Goal: Obtain resource: Obtain resource

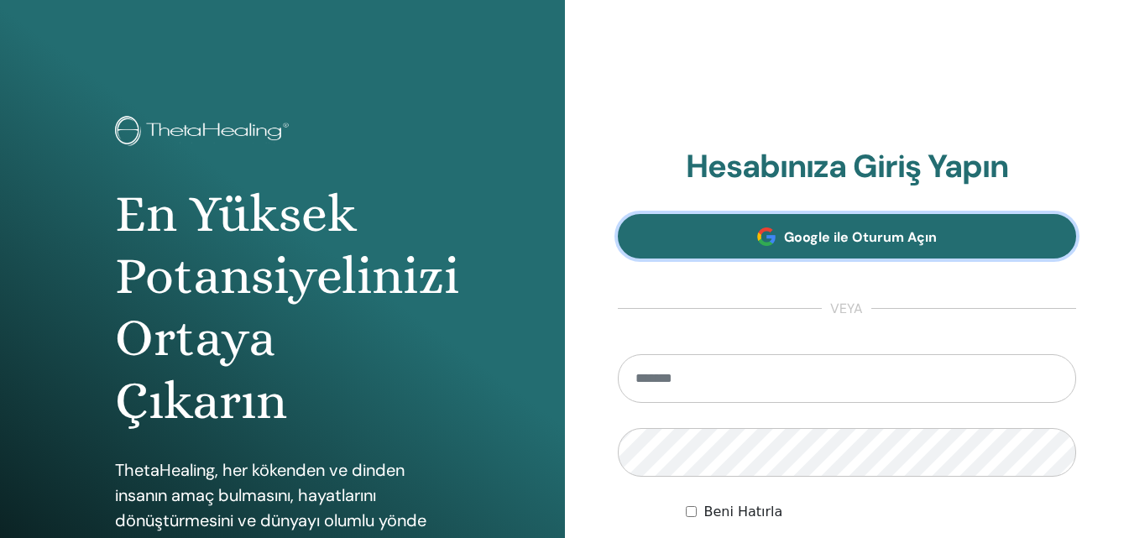
click at [809, 224] on link "Google ile Oturum Açın" at bounding box center [847, 236] width 459 height 44
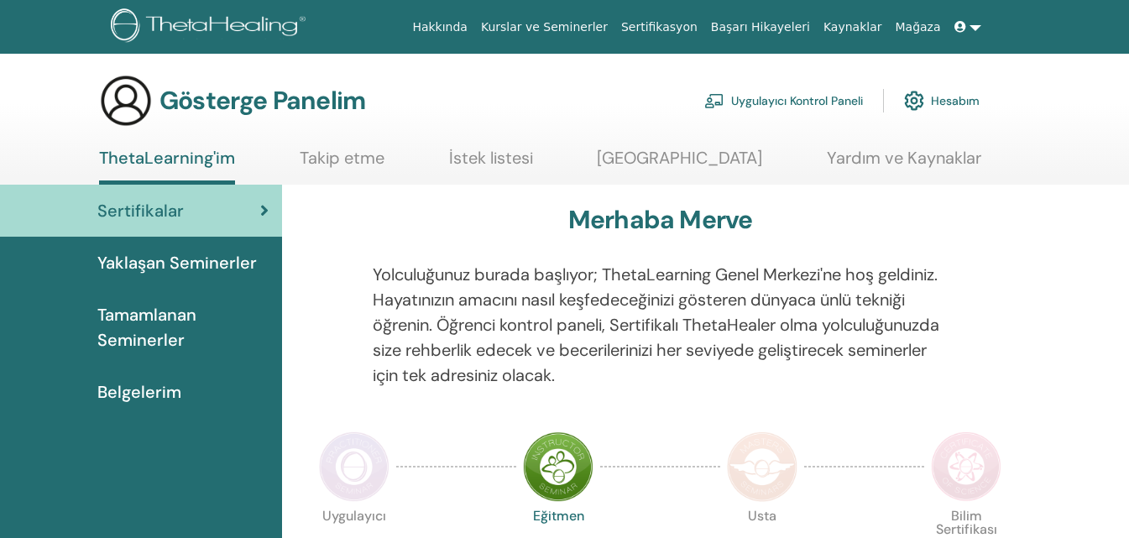
click at [946, 24] on link "Mağaza" at bounding box center [917, 27] width 59 height 31
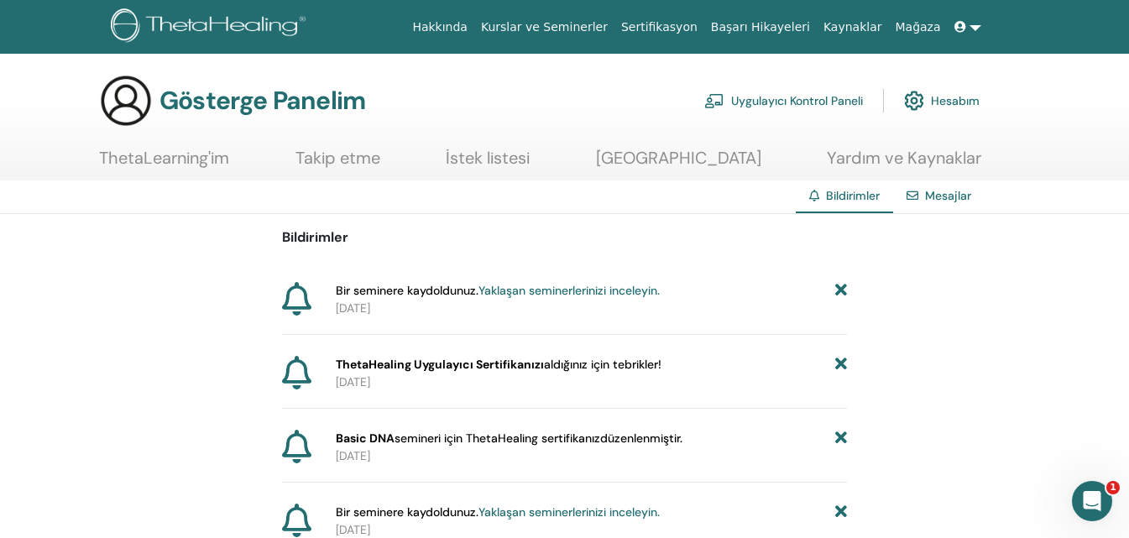
click at [695, 24] on font "Sertifikasyon" at bounding box center [659, 26] width 76 height 13
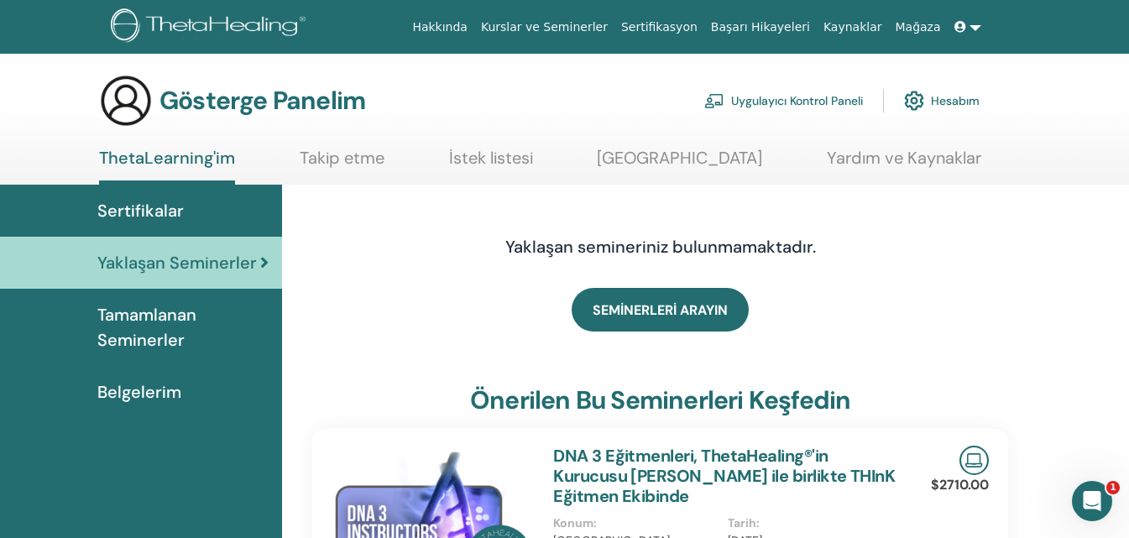
click at [170, 392] on font "Belgelerim" at bounding box center [139, 392] width 84 height 22
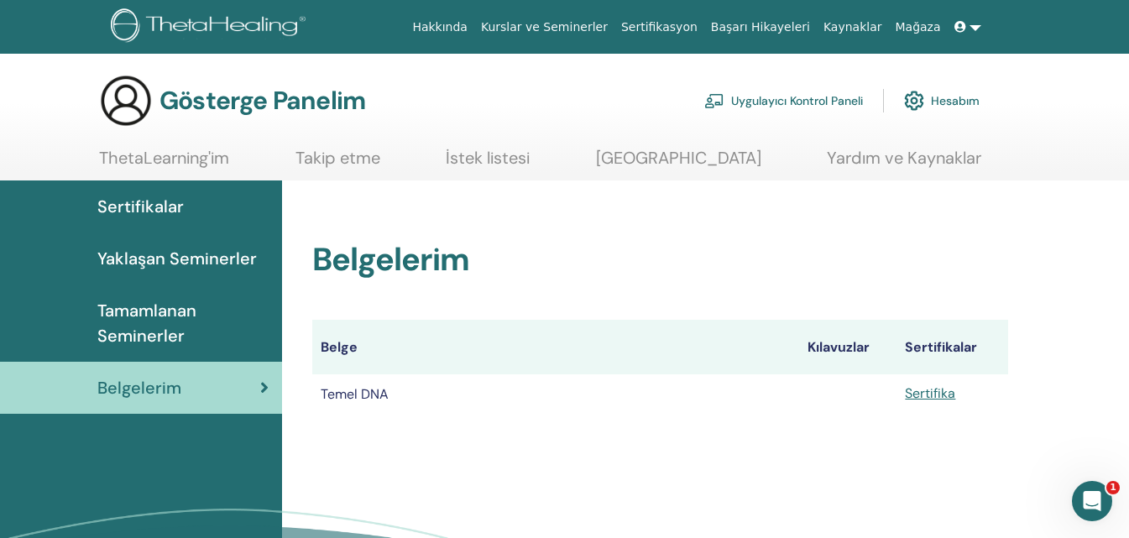
click at [154, 207] on font "Sertifikalar" at bounding box center [140, 207] width 86 height 22
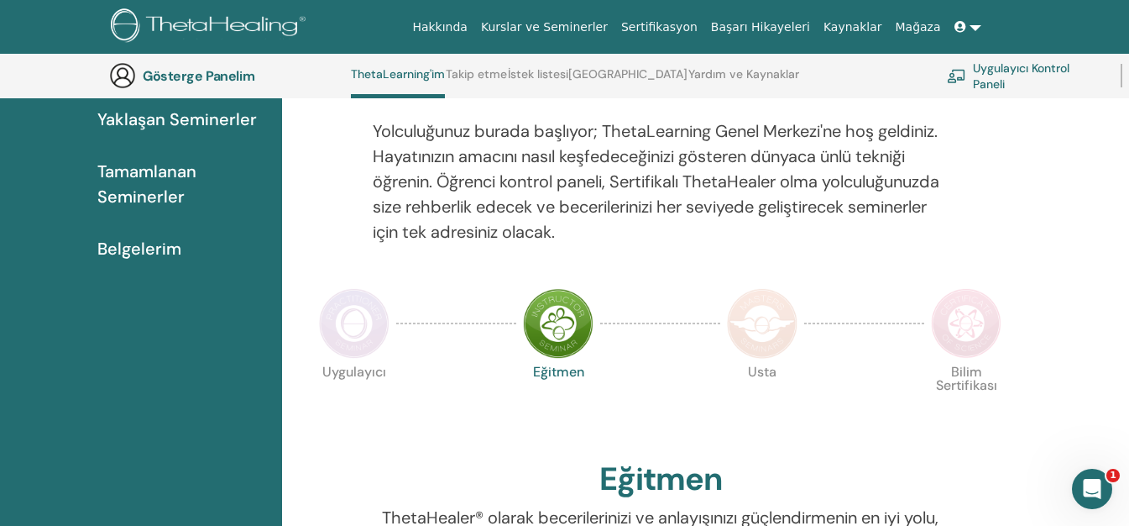
scroll to position [154, 0]
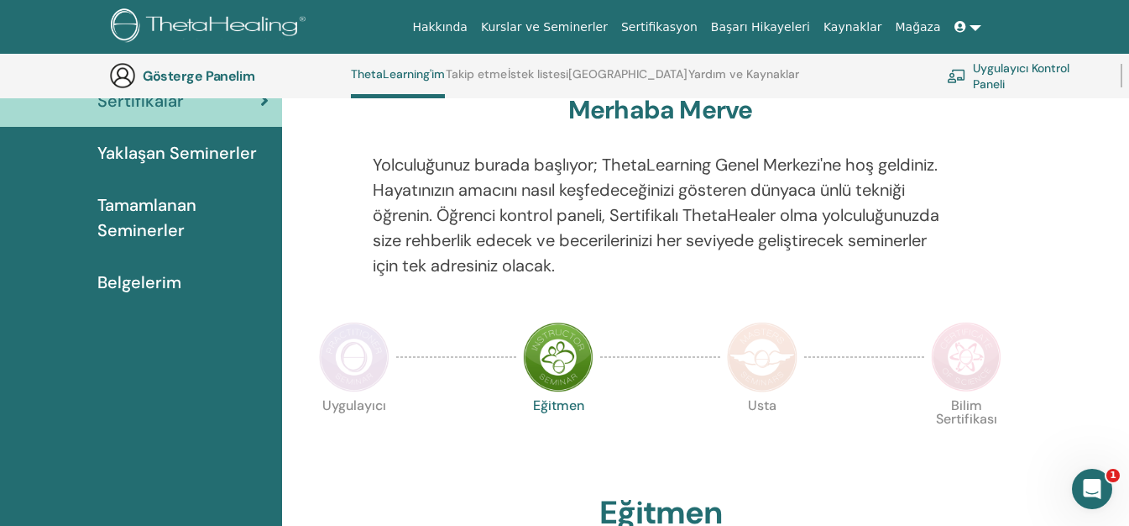
click at [364, 349] on img at bounding box center [354, 357] width 71 height 71
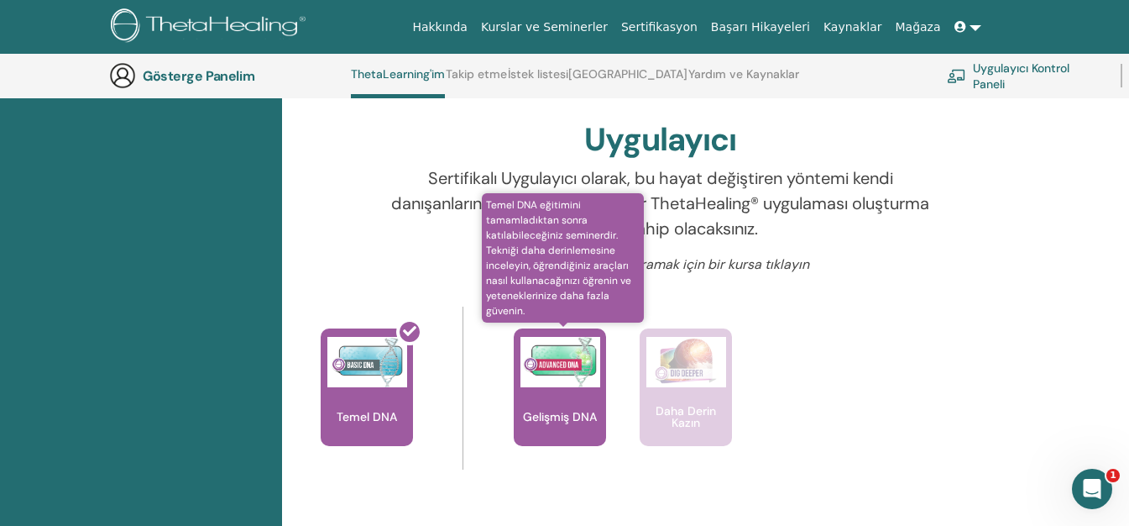
click at [556, 384] on img at bounding box center [560, 362] width 80 height 50
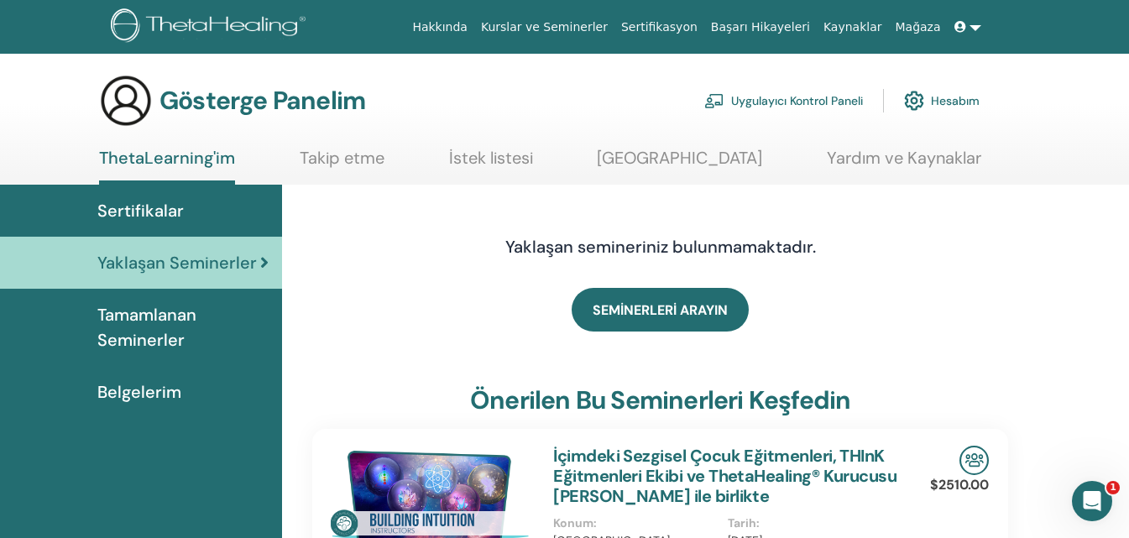
click at [136, 330] on font "Tamamlanan Seminerler" at bounding box center [146, 327] width 99 height 47
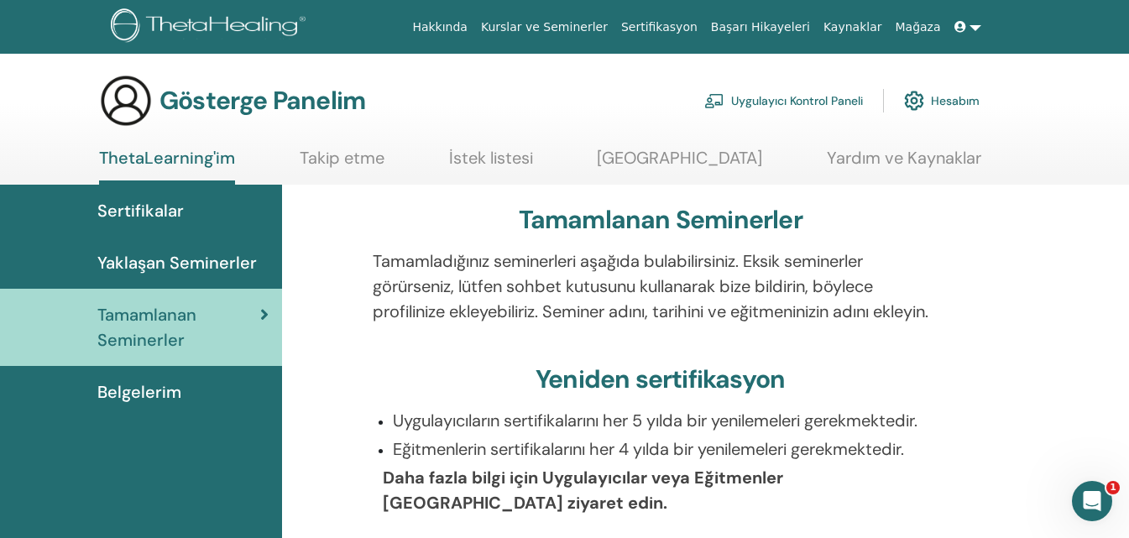
click at [132, 384] on font "Belgelerim" at bounding box center [139, 392] width 84 height 22
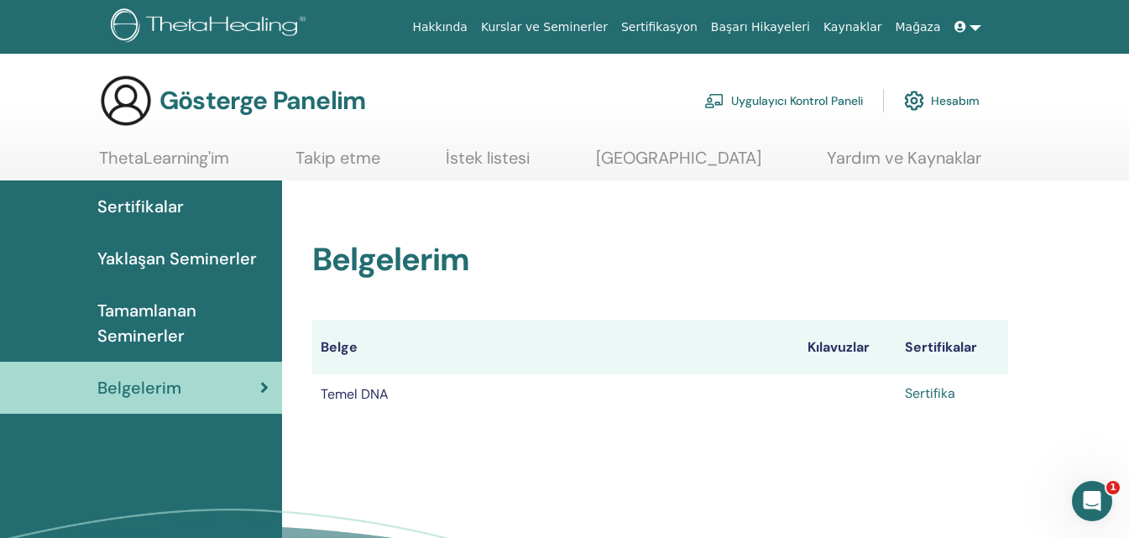
click at [939, 391] on font "Sertifika" at bounding box center [930, 393] width 50 height 18
